Goal: Check status

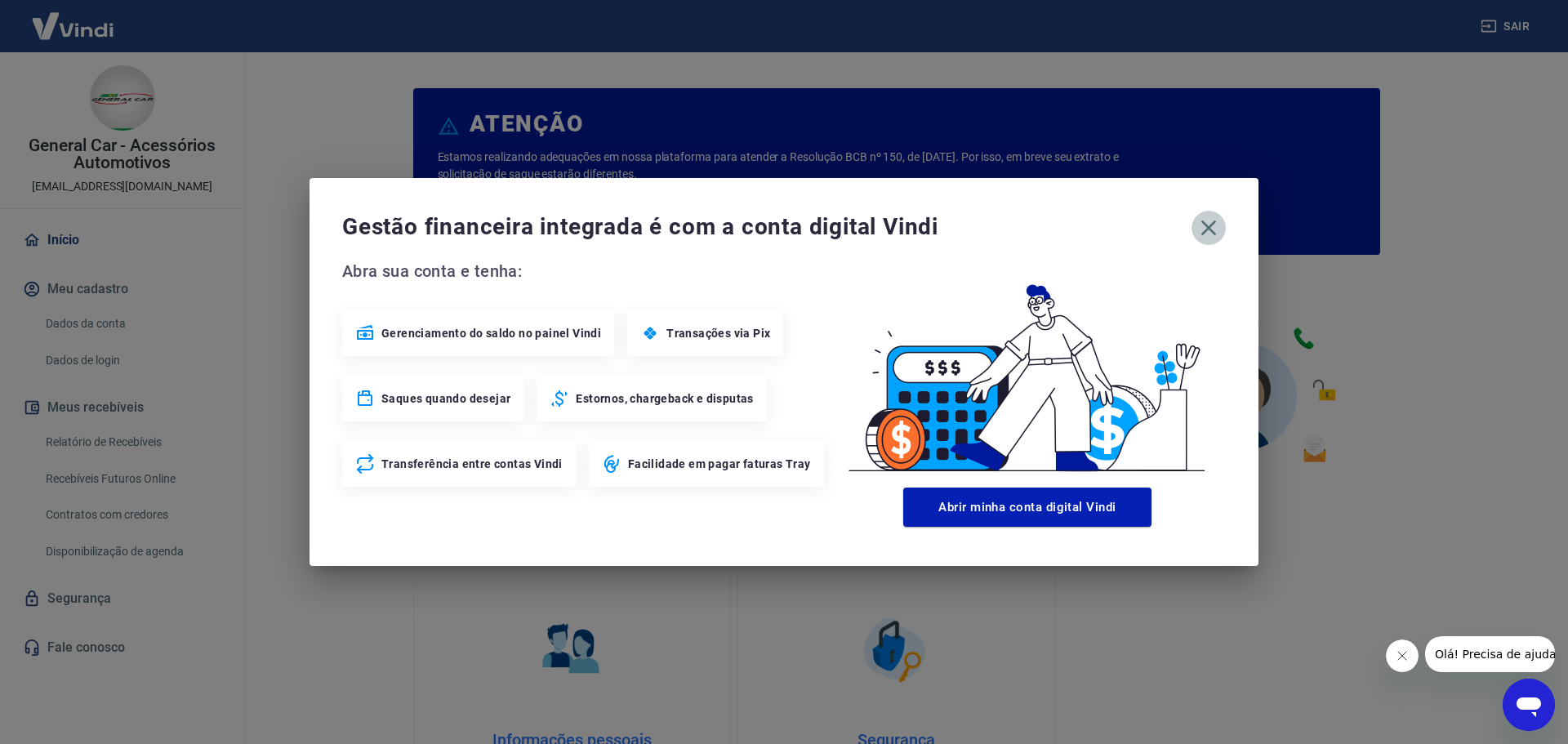
click at [1204, 224] on icon "button" at bounding box center [1209, 228] width 26 height 26
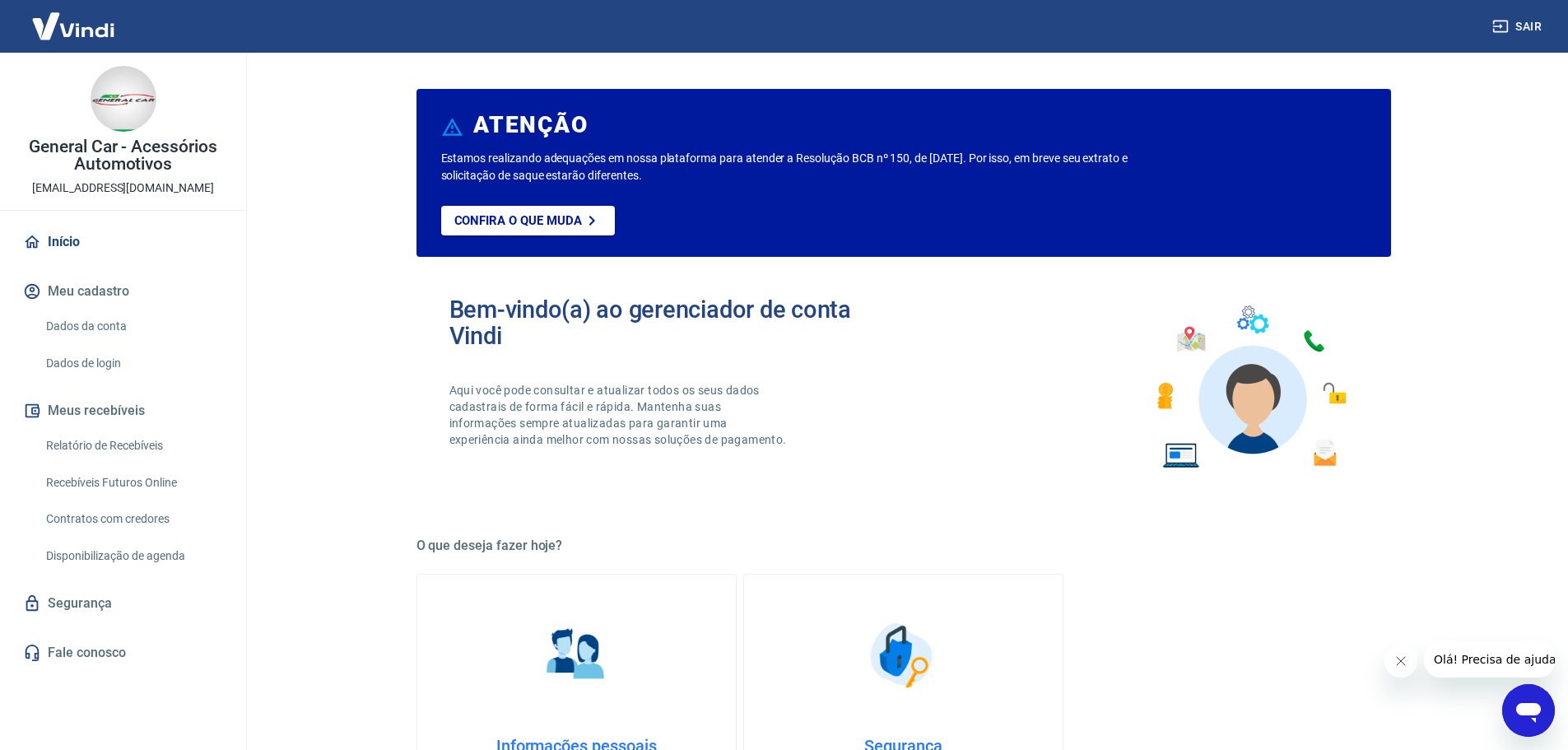
drag, startPoint x: 154, startPoint y: 486, endPoint x: 160, endPoint y: 469, distance: 18.0
click at [154, 486] on link "Recebíveis Futuros Online" at bounding box center [133, 483] width 187 height 34
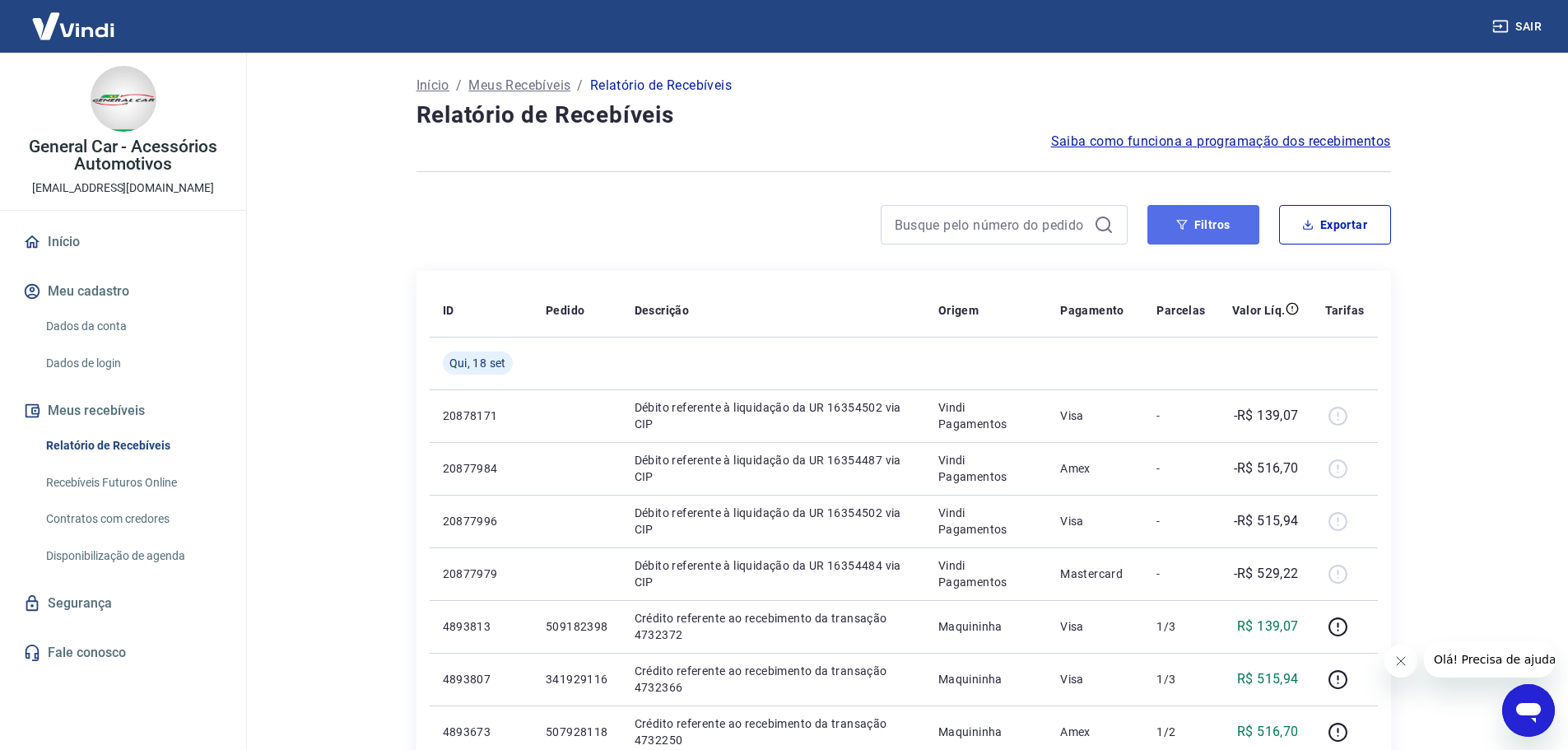
click at [1167, 236] on button "Filtros" at bounding box center [1202, 225] width 112 height 40
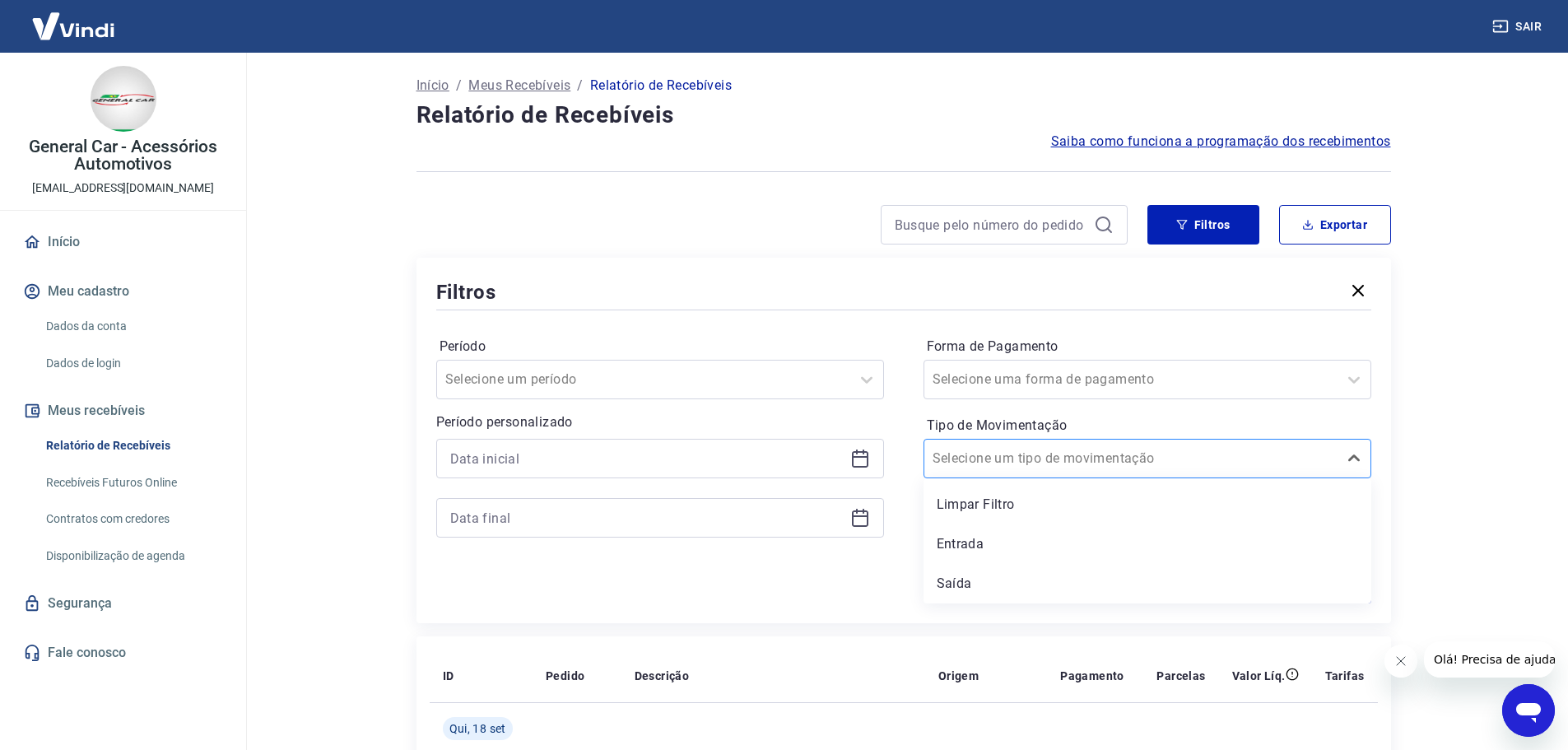
click at [1072, 466] on input "Tipo de Movimentação" at bounding box center [1015, 459] width 166 height 20
click at [1007, 546] on div "Entrada" at bounding box center [1147, 544] width 448 height 33
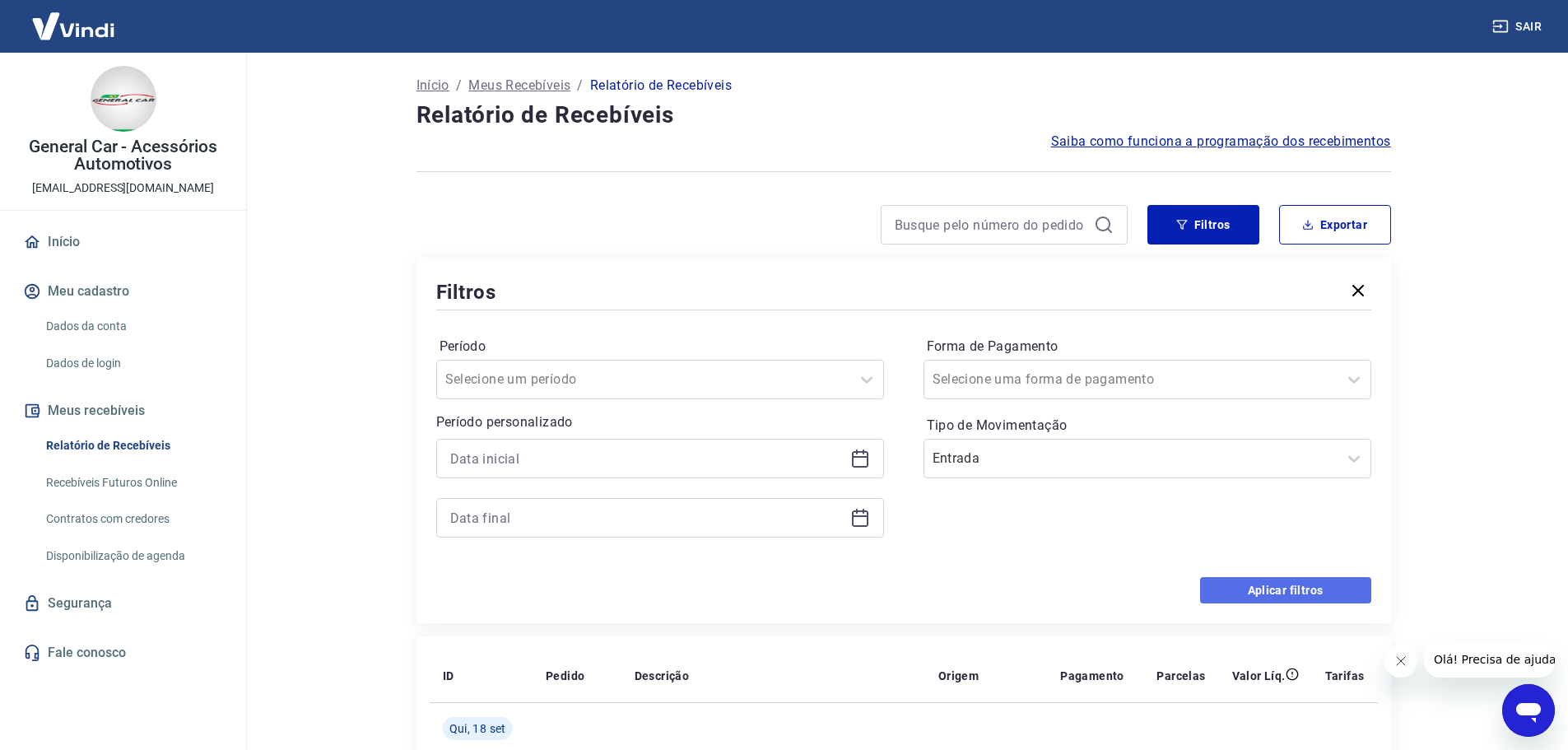
click at [1321, 580] on button "Aplicar filtros" at bounding box center [1285, 590] width 171 height 26
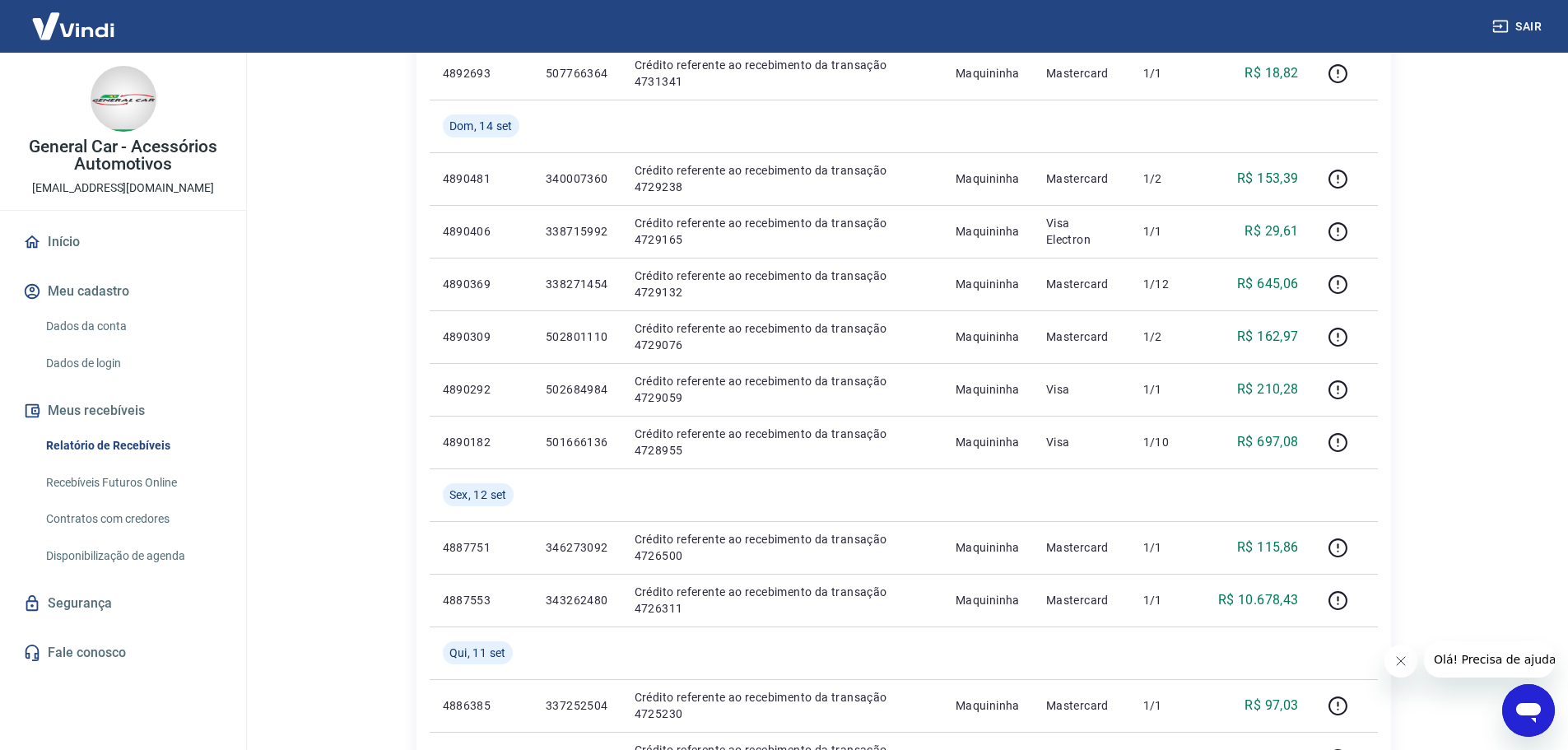
scroll to position [576, 0]
